Goal: Task Accomplishment & Management: Complete application form

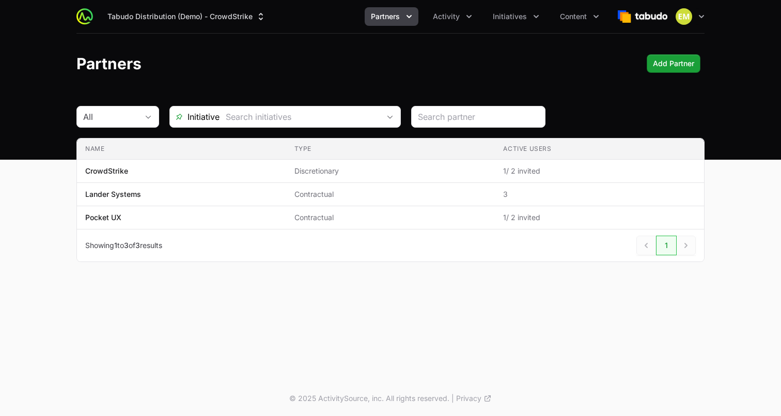
click at [408, 19] on icon "Partners menu" at bounding box center [409, 16] width 10 height 10
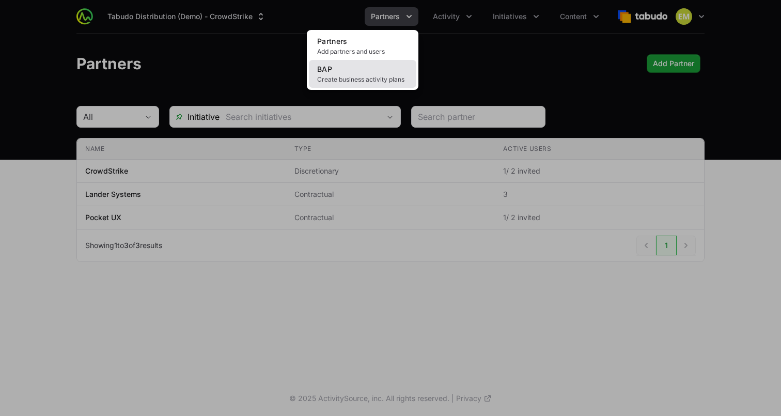
click at [345, 77] on span "Create business activity plans" at bounding box center [362, 79] width 91 height 8
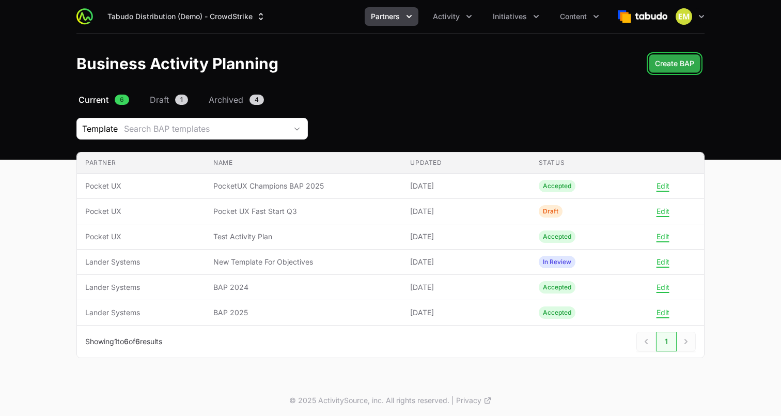
click at [677, 67] on span "Create BAP" at bounding box center [674, 63] width 39 height 12
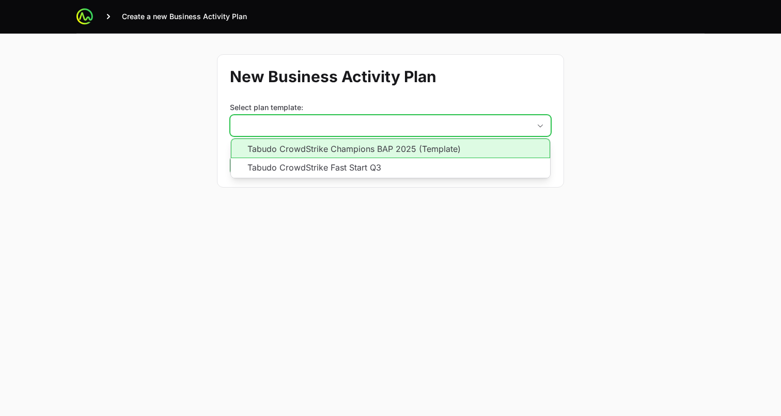
click at [340, 130] on button "placeholder" at bounding box center [390, 125] width 320 height 21
click at [323, 145] on li "Tabudo CrowdStrike Champions BAP 2025 (Template)" at bounding box center [390, 148] width 319 height 20
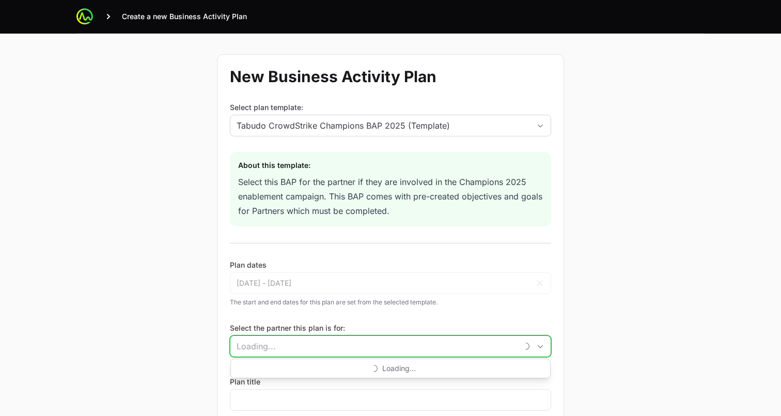
click at [279, 338] on input "Select the partner this plan is for:" at bounding box center [373, 346] width 287 height 21
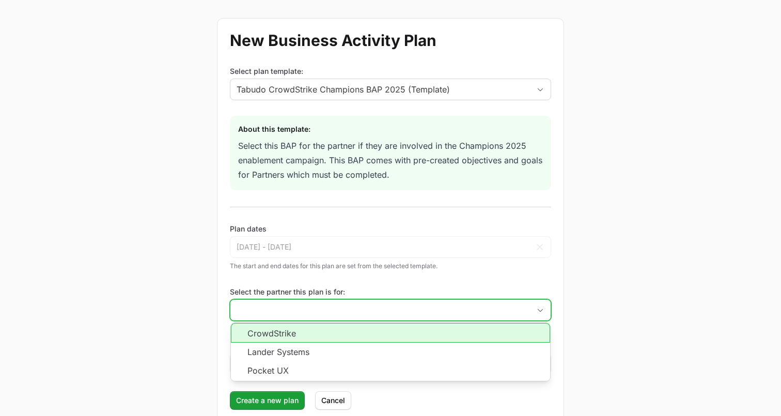
scroll to position [55, 0]
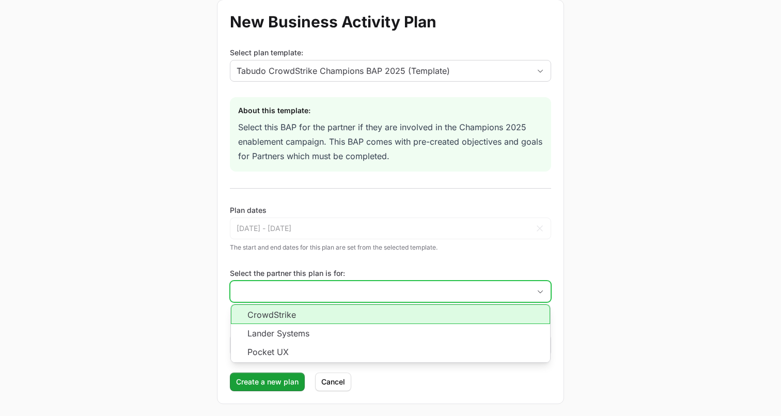
click at [282, 319] on li "CrowdStrike" at bounding box center [390, 314] width 319 height 20
type input "CrowdStrike"
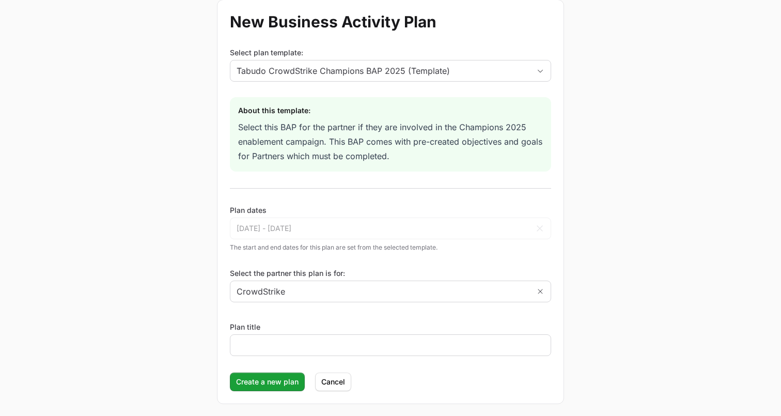
click at [263, 337] on div at bounding box center [390, 345] width 321 height 22
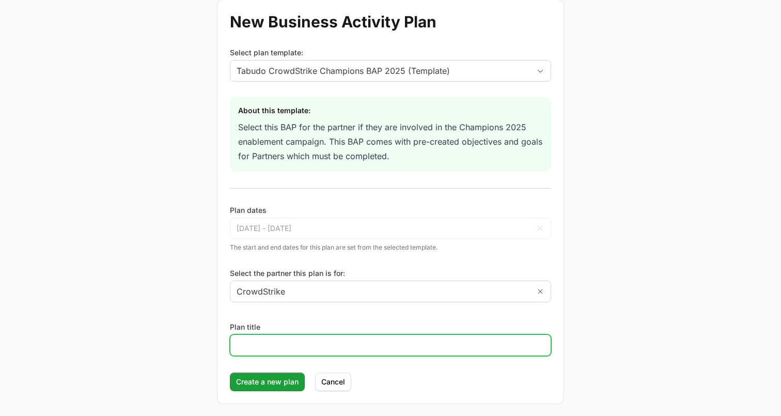
click at [260, 344] on input "Plan title" at bounding box center [390, 345] width 308 height 12
type input "TEST"
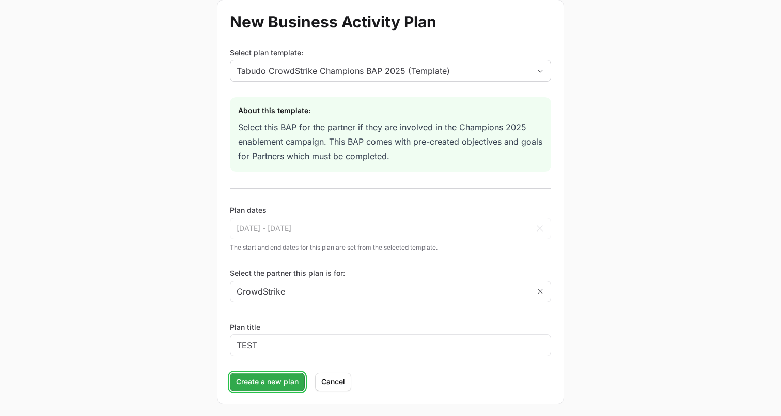
click at [244, 375] on button "Create a new plan" at bounding box center [267, 381] width 75 height 19
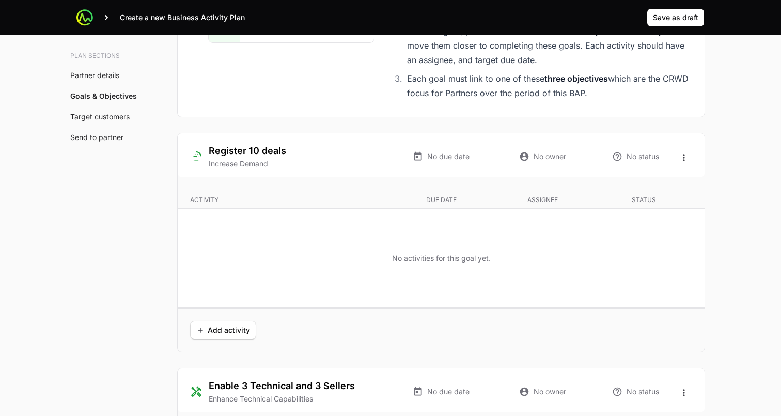
scroll to position [1876, 0]
click at [219, 335] on span "Add activity" at bounding box center [223, 330] width 54 height 12
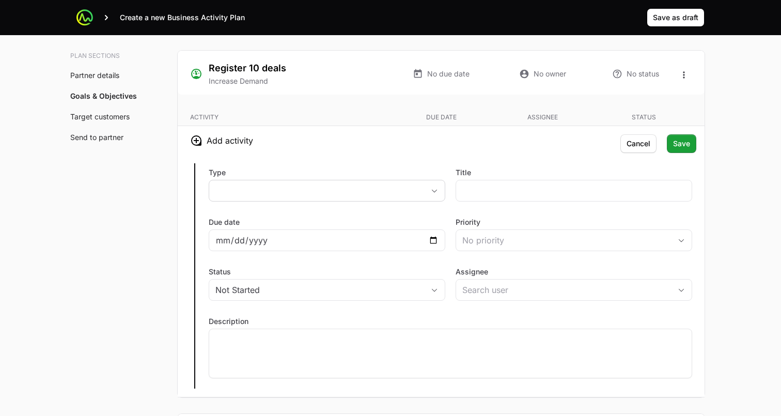
scroll to position [1986, 0]
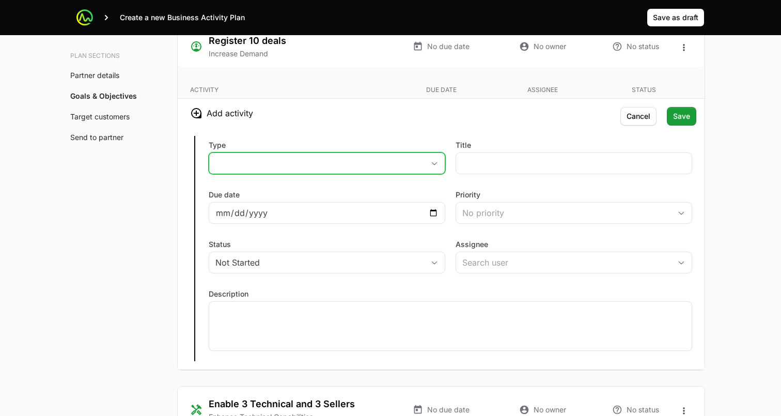
click at [302, 163] on button "placeholder" at bounding box center [326, 163] width 235 height 21
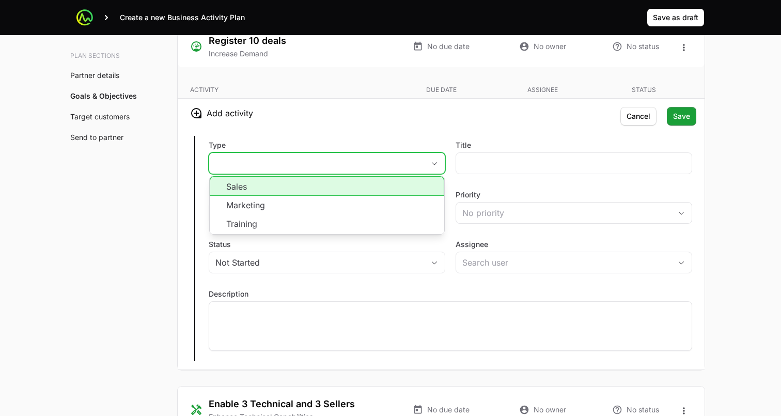
click at [257, 194] on li "Sales" at bounding box center [327, 186] width 234 height 20
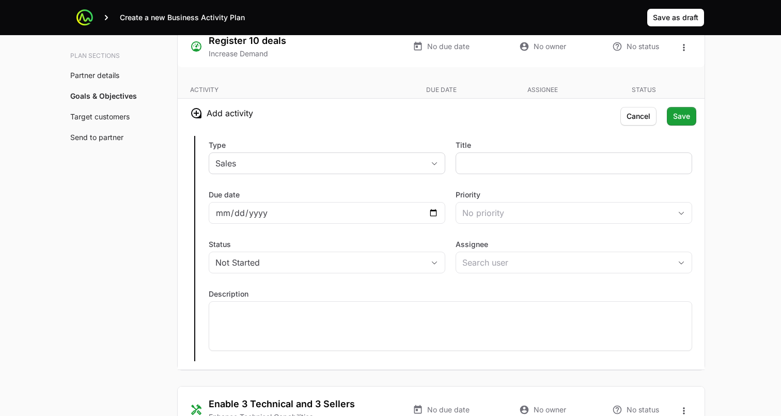
click at [489, 170] on div at bounding box center [573, 163] width 236 height 22
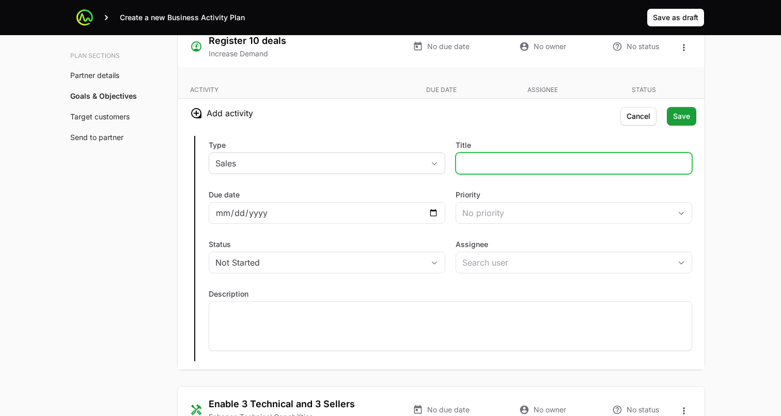
click at [484, 160] on input "Title" at bounding box center [573, 163] width 223 height 12
type input "t"
type input "call out day"
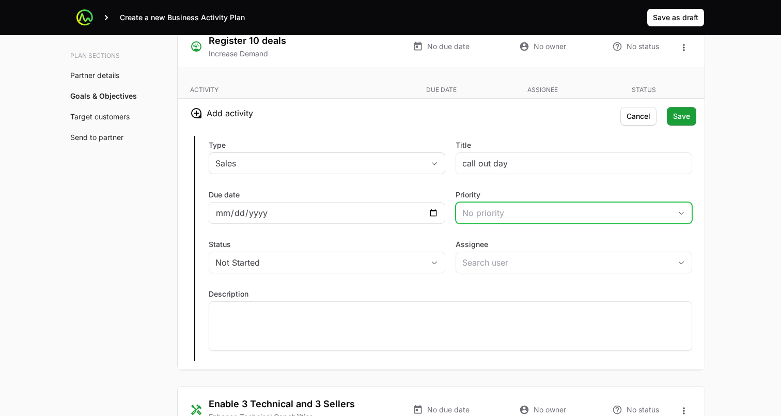
click at [498, 207] on div "No priority" at bounding box center [566, 213] width 209 height 12
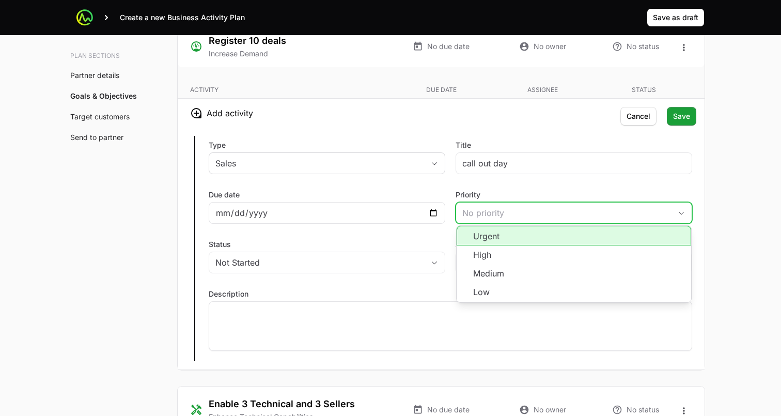
click at [478, 250] on li "High" at bounding box center [573, 254] width 234 height 19
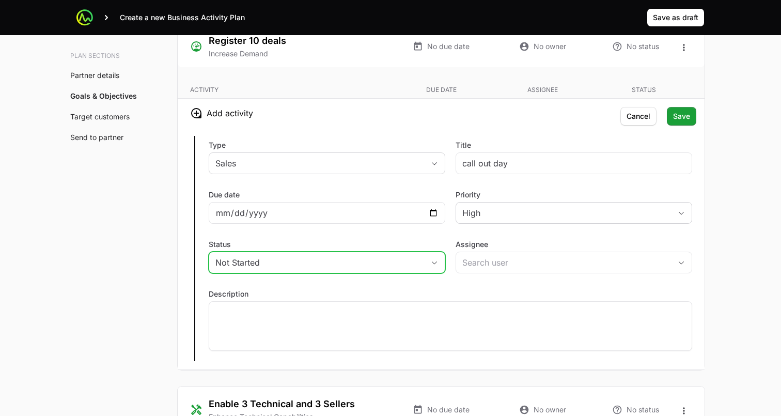
click at [292, 257] on div "Not Started" at bounding box center [319, 262] width 209 height 12
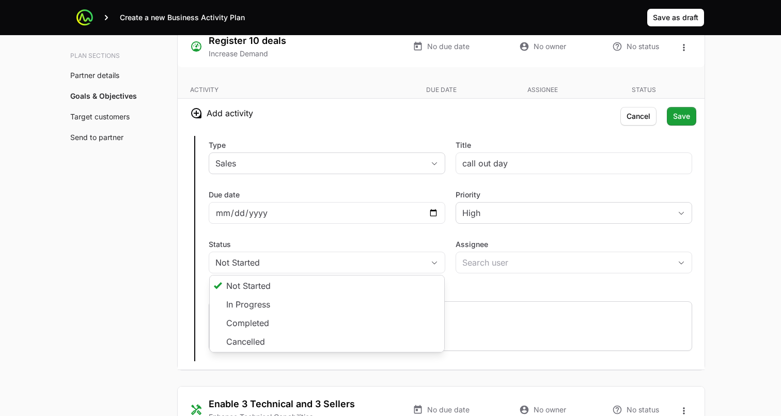
click at [483, 319] on div at bounding box center [450, 326] width 483 height 50
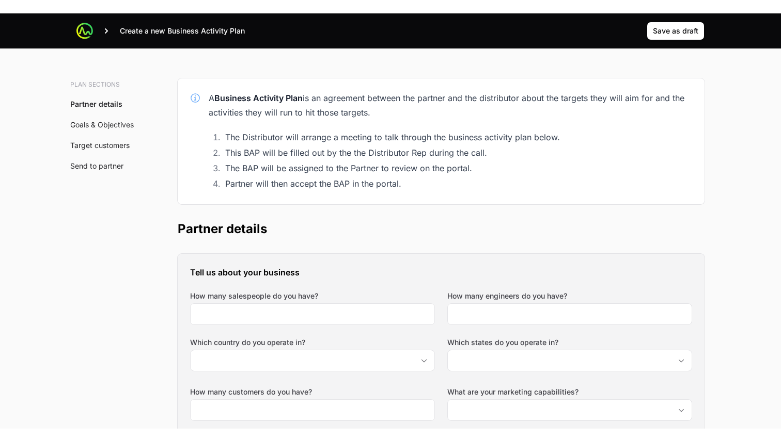
scroll to position [0, 0]
